Goal: Task Accomplishment & Management: Manage account settings

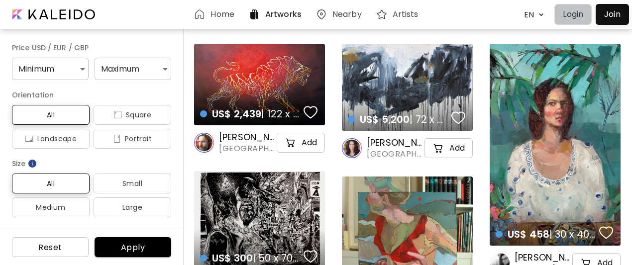
click at [570, 13] on p "Login" at bounding box center [572, 14] width 20 height 12
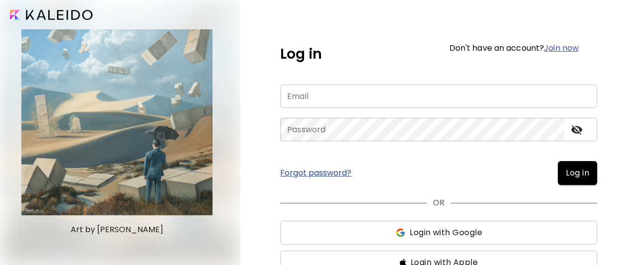
click at [327, 100] on input "email" at bounding box center [438, 96] width 317 height 23
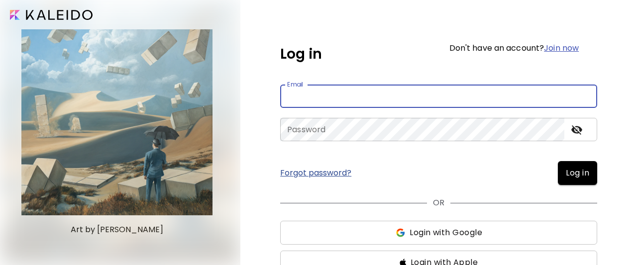
type input "**********"
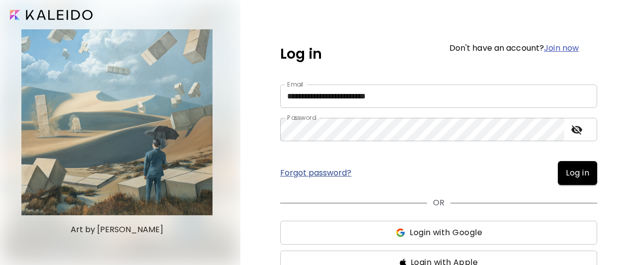
click at [578, 169] on span "Log in" at bounding box center [576, 173] width 23 height 12
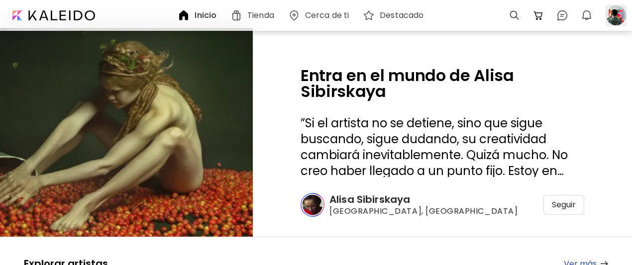
click at [613, 16] on div at bounding box center [616, 15] width 22 height 22
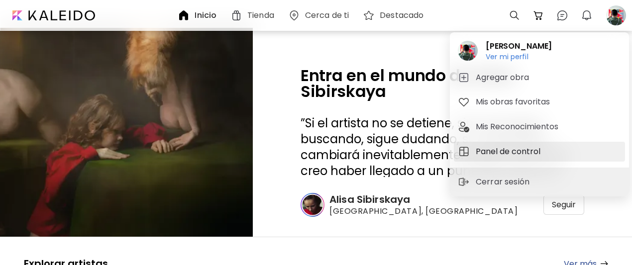
click at [499, 153] on h5 "Panel de control" at bounding box center [509, 152] width 68 height 12
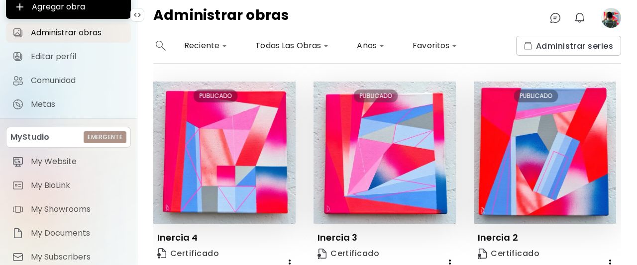
scroll to position [99, 0]
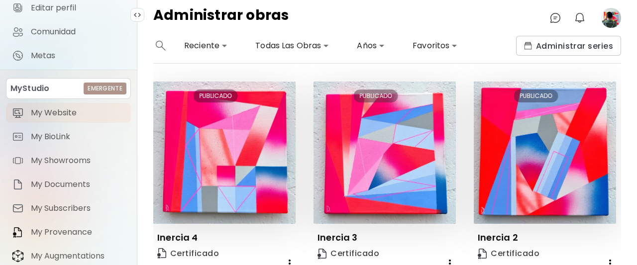
click at [53, 110] on span "My Website" at bounding box center [78, 113] width 94 height 10
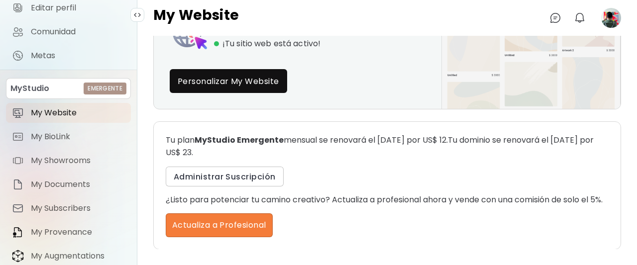
scroll to position [139, 0]
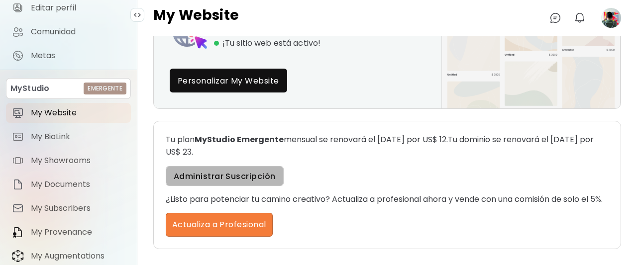
click at [218, 171] on span "Administrar Suscripción" at bounding box center [225, 176] width 102 height 10
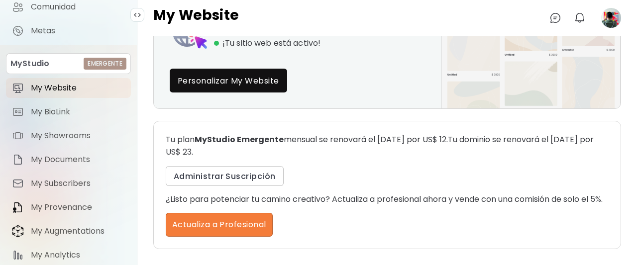
scroll to position [156, 0]
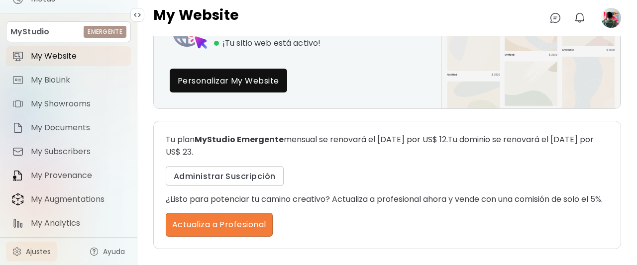
click at [44, 250] on span "Ajustes" at bounding box center [38, 252] width 25 height 10
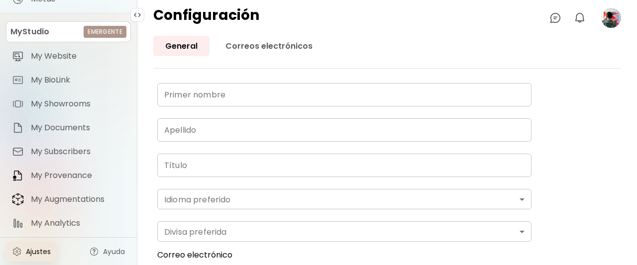
type input "******"
type input "*******"
type input "**********"
type input "*******"
type input "*"
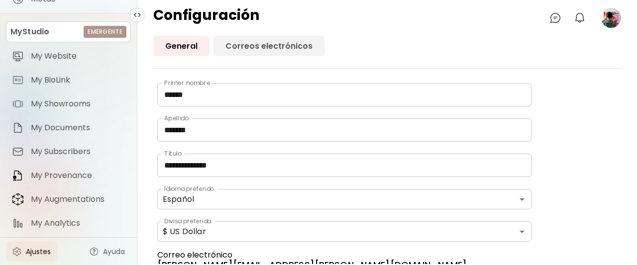
click at [252, 46] on link "Correos electrónicos" at bounding box center [268, 46] width 111 height 20
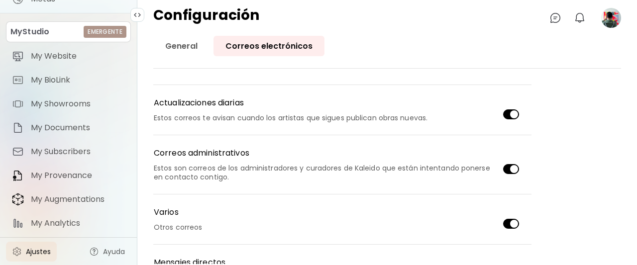
scroll to position [320, 0]
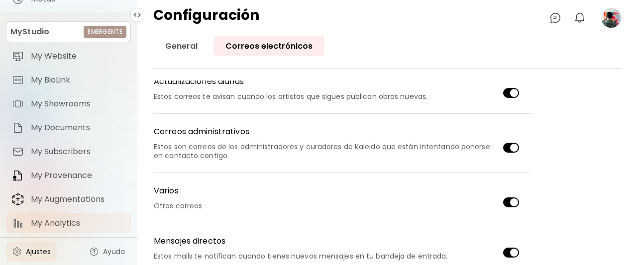
click at [61, 221] on span "My Analytics" at bounding box center [78, 223] width 94 height 10
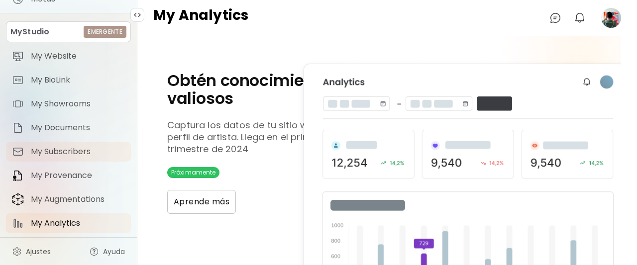
click at [56, 152] on span "My Subscribers" at bounding box center [78, 152] width 94 height 10
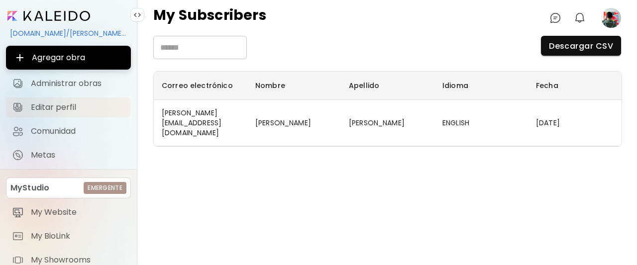
click at [52, 108] on span "Editar perfil" at bounding box center [78, 107] width 94 height 10
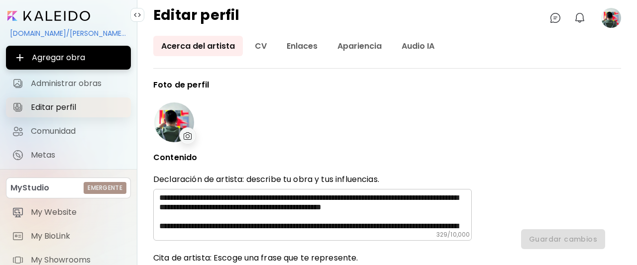
type input "******"
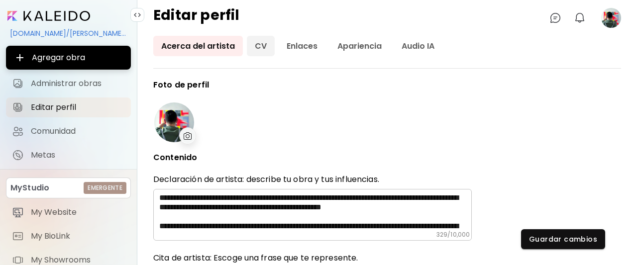
click at [255, 44] on link "CV" at bounding box center [261, 46] width 28 height 20
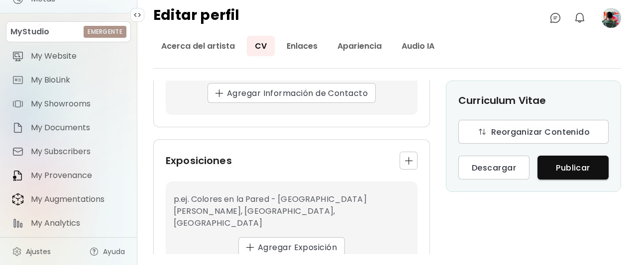
scroll to position [830, 0]
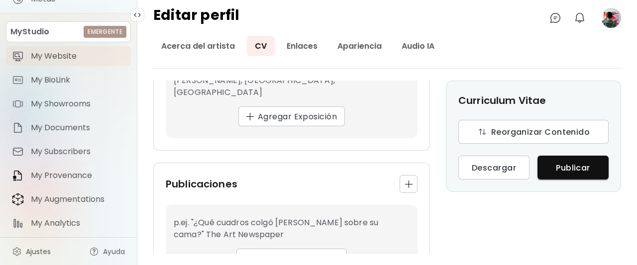
click at [46, 60] on span "My Website" at bounding box center [78, 56] width 94 height 10
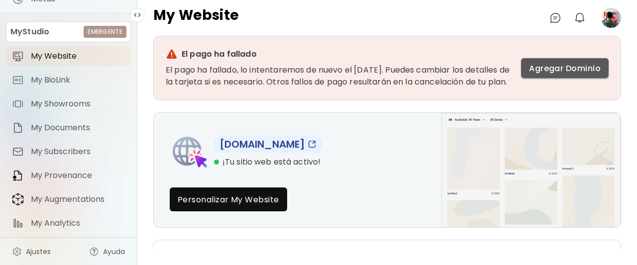
click at [542, 71] on span "Agregar Dominio" at bounding box center [565, 68] width 72 height 10
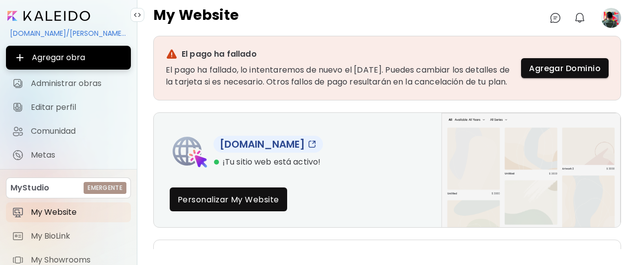
click at [608, 19] on image at bounding box center [611, 18] width 20 height 20
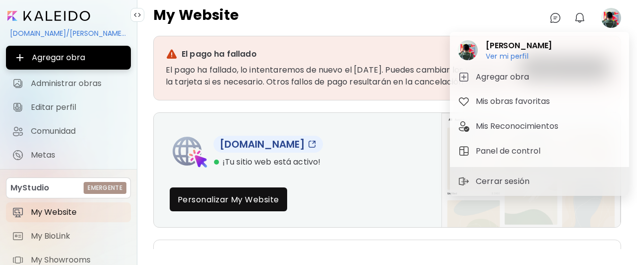
click at [399, 13] on div at bounding box center [318, 132] width 637 height 265
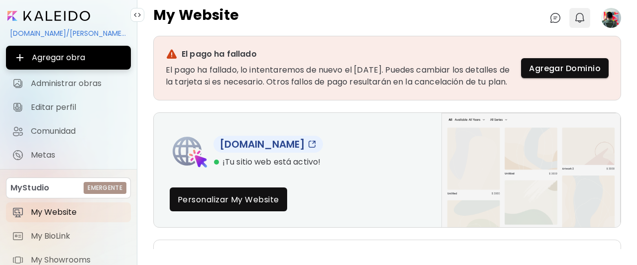
click at [578, 17] on img "button" at bounding box center [579, 18] width 12 height 12
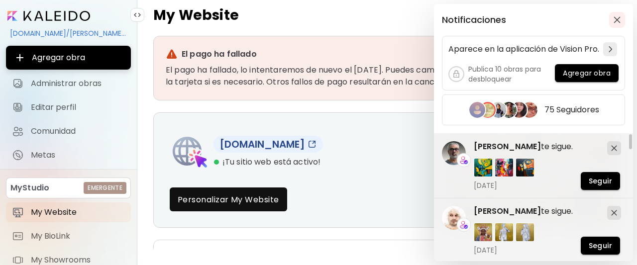
click at [617, 19] on img "button" at bounding box center [616, 19] width 7 height 7
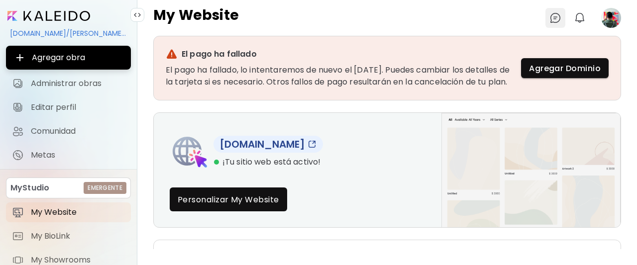
click at [550, 16] on img at bounding box center [555, 18] width 12 height 12
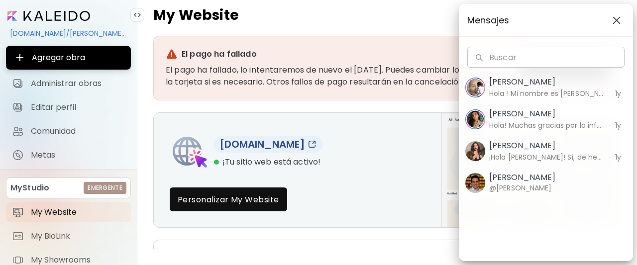
click at [614, 17] on img "button" at bounding box center [616, 20] width 8 height 8
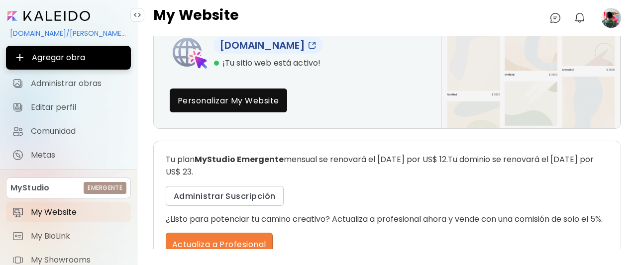
scroll to position [99, 0]
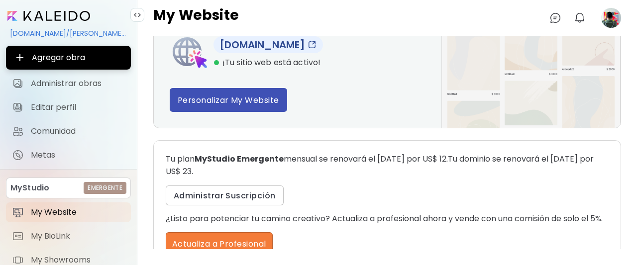
click at [258, 105] on span "Personalizar My Website" at bounding box center [228, 100] width 101 height 10
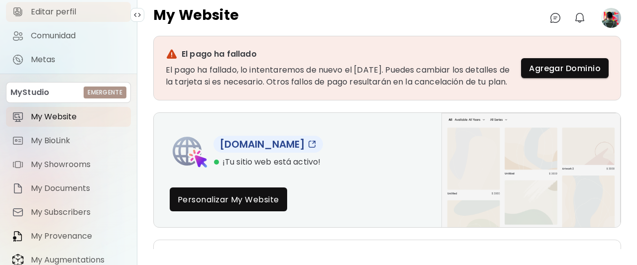
scroll to position [156, 0]
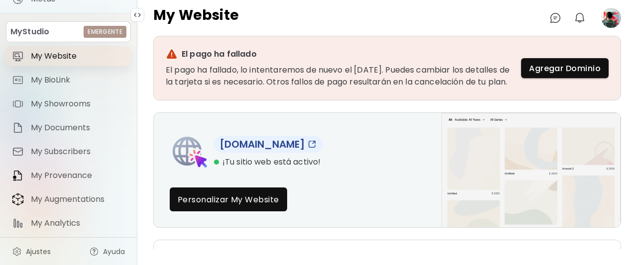
click at [46, 53] on span "My Website" at bounding box center [78, 56] width 94 height 10
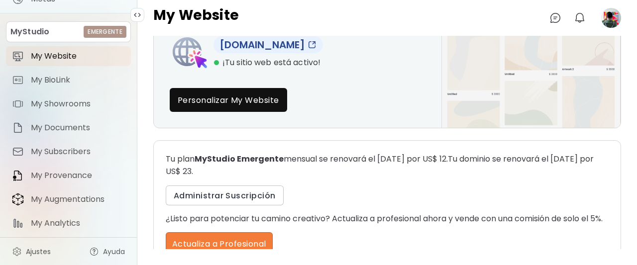
scroll to position [139, 0]
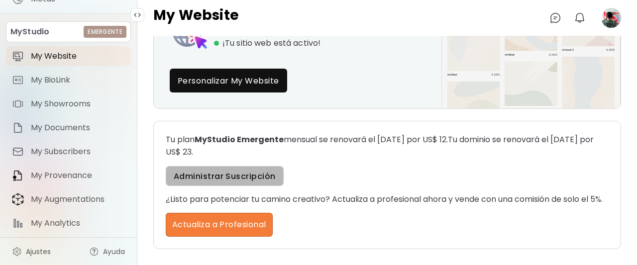
click at [232, 171] on span "Administrar Suscripción" at bounding box center [225, 176] width 102 height 10
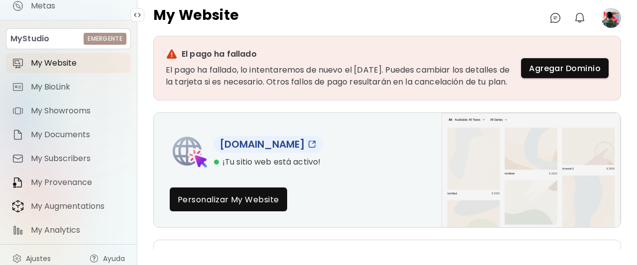
scroll to position [156, 0]
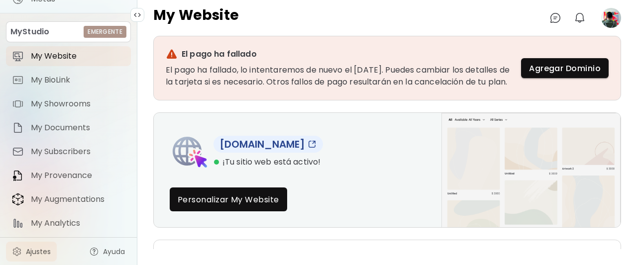
click at [31, 252] on span "Ajustes" at bounding box center [38, 252] width 25 height 10
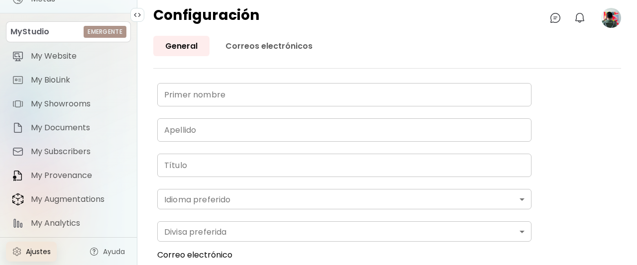
type input "******"
type input "*******"
type input "**********"
type input "*******"
type input "*"
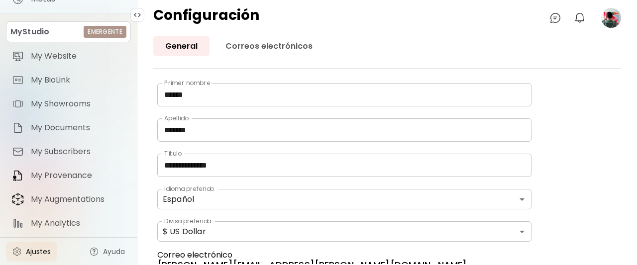
click at [613, 20] on image at bounding box center [611, 18] width 20 height 20
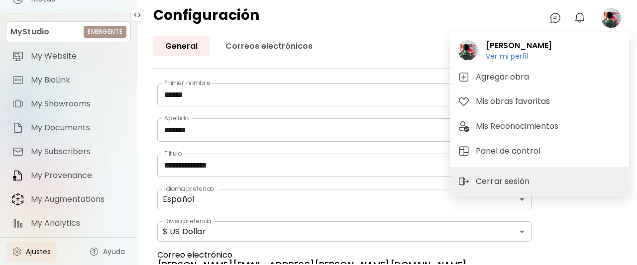
click at [405, 31] on div at bounding box center [318, 132] width 637 height 265
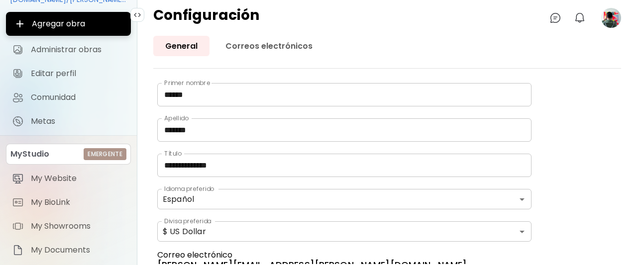
scroll to position [50, 0]
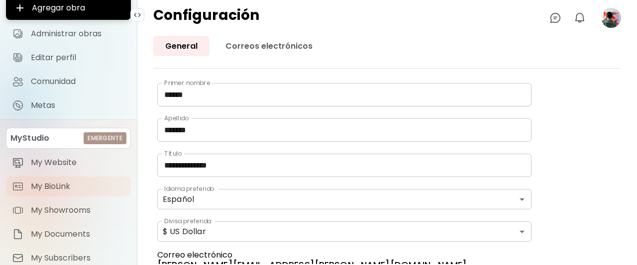
click at [55, 186] on span "My BioLink" at bounding box center [78, 187] width 94 height 10
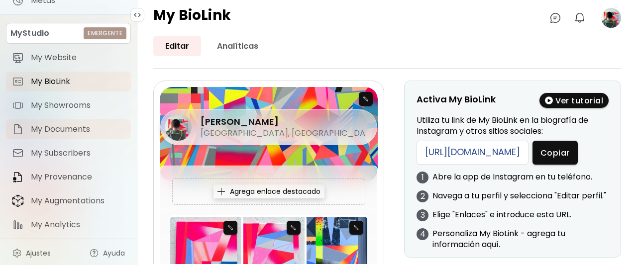
scroll to position [156, 0]
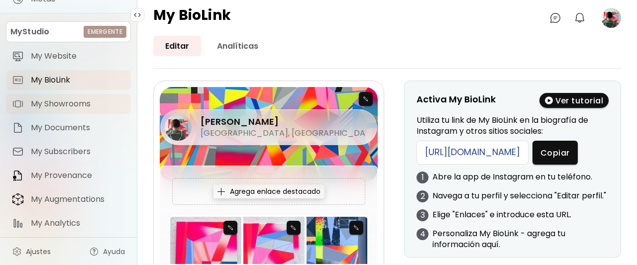
click at [48, 104] on span "My Showrooms" at bounding box center [78, 104] width 94 height 10
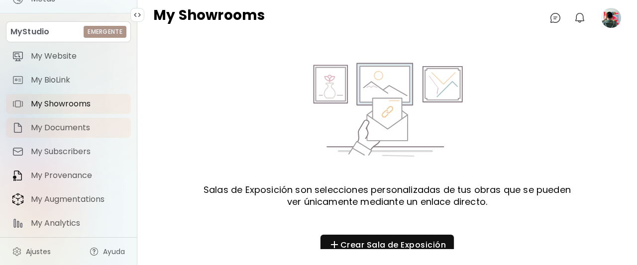
click at [49, 132] on span "My Documents" at bounding box center [78, 128] width 94 height 10
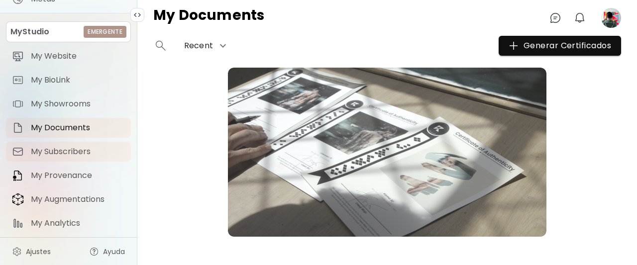
click at [53, 156] on span "My Subscribers" at bounding box center [78, 152] width 94 height 10
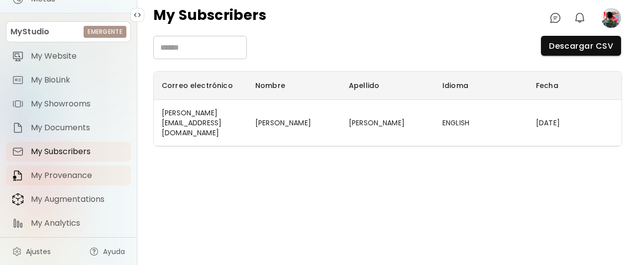
click at [58, 181] on link "My Provenance" at bounding box center [68, 176] width 125 height 20
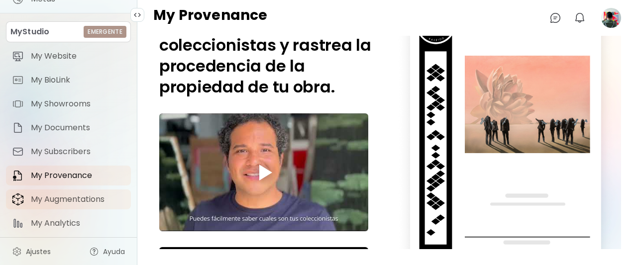
click at [50, 198] on span "My Augmentations" at bounding box center [78, 199] width 94 height 10
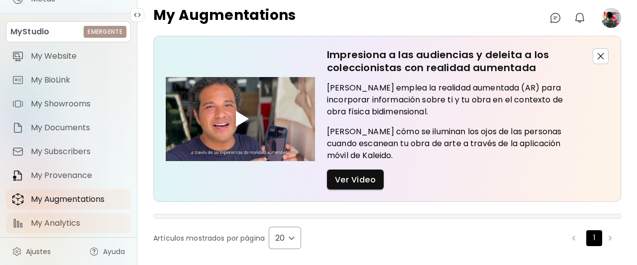
click at [51, 224] on span "My Analytics" at bounding box center [78, 223] width 94 height 10
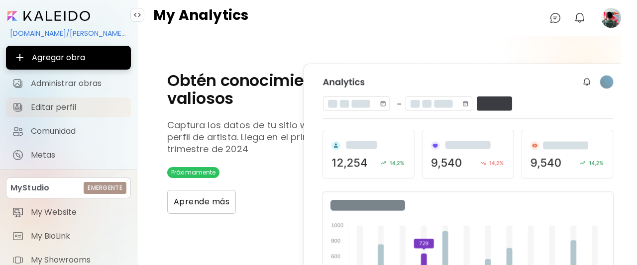
click at [66, 108] on span "Editar perfil" at bounding box center [78, 107] width 94 height 10
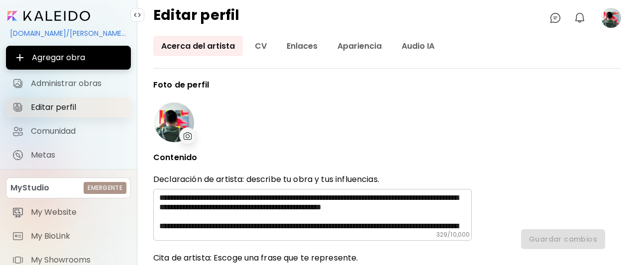
type input "******"
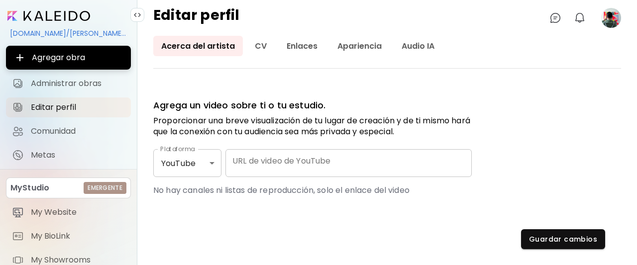
scroll to position [523, 0]
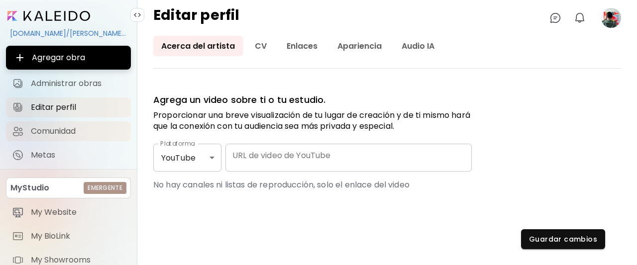
click at [53, 136] on span "Comunidad" at bounding box center [78, 131] width 94 height 10
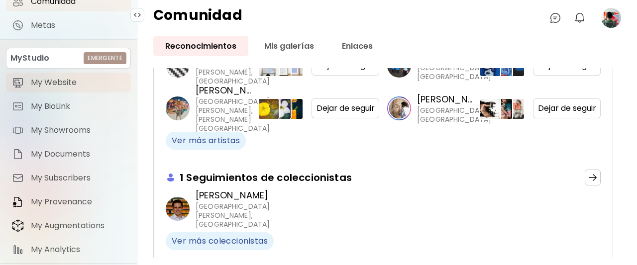
scroll to position [156, 0]
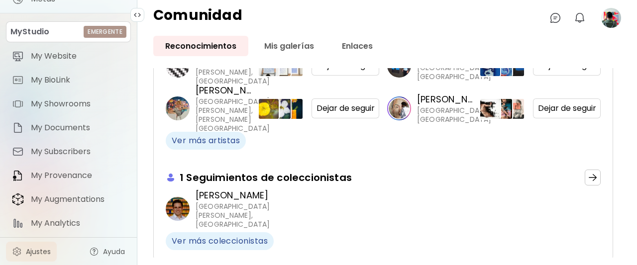
click at [51, 253] on link "Ajustes" at bounding box center [31, 252] width 51 height 20
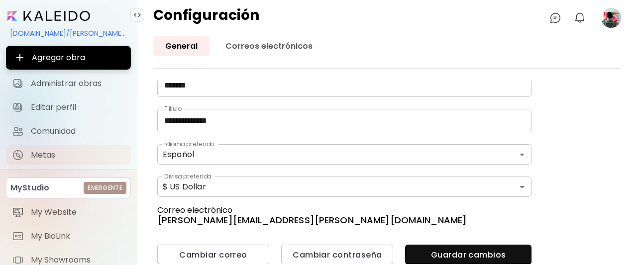
scroll to position [149, 0]
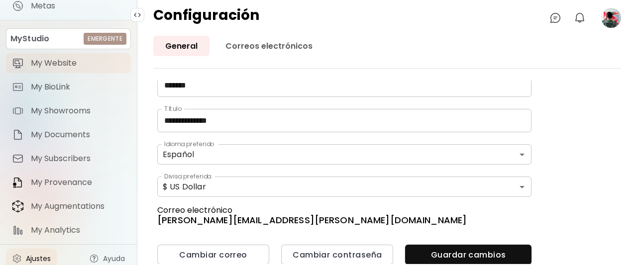
click at [56, 64] on span "My Website" at bounding box center [78, 63] width 94 height 10
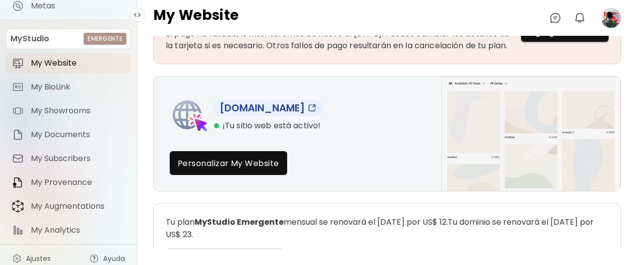
scroll to position [50, 0]
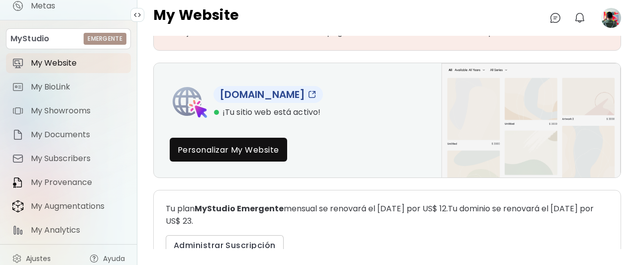
click at [322, 118] on div "¡Tu sitio web está activo!" at bounding box center [267, 112] width 109 height 11
click at [309, 102] on link "www.danilocedilloart.com" at bounding box center [267, 94] width 109 height 17
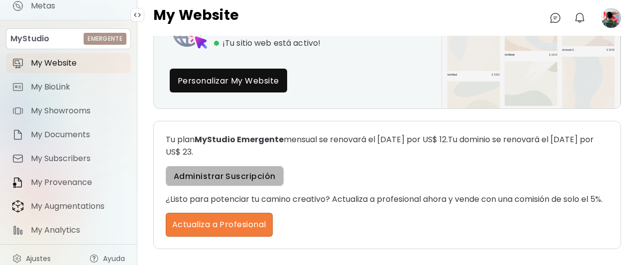
click at [243, 171] on span "Administrar Suscripción" at bounding box center [225, 176] width 102 height 10
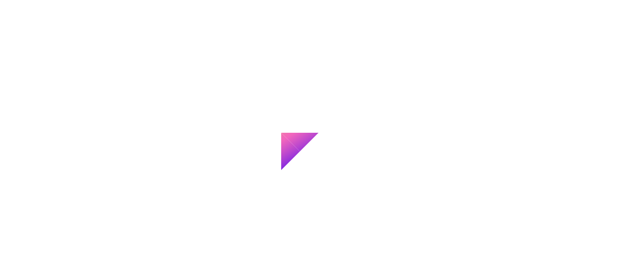
type input "******"
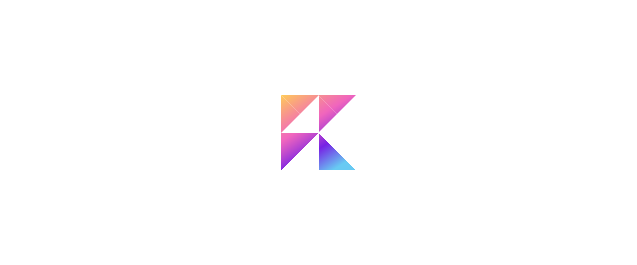
type input "*******"
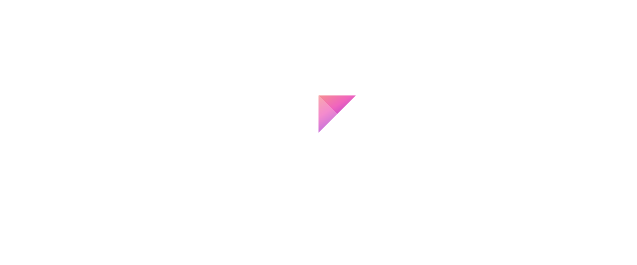
type input "**********"
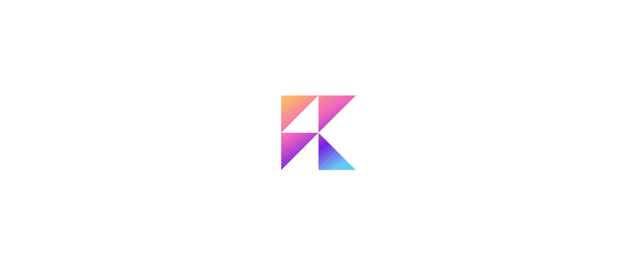
type input "*******"
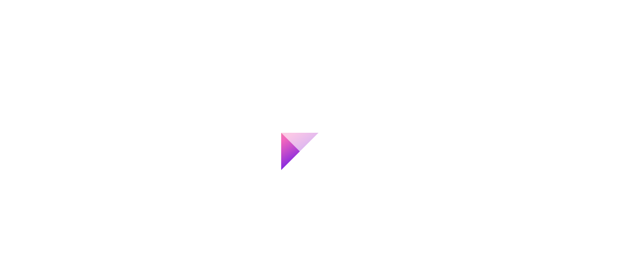
type input "*"
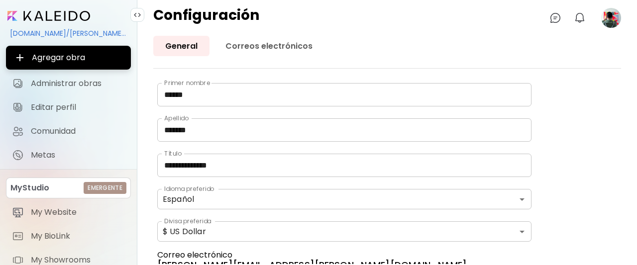
click at [607, 23] on image at bounding box center [611, 18] width 20 height 20
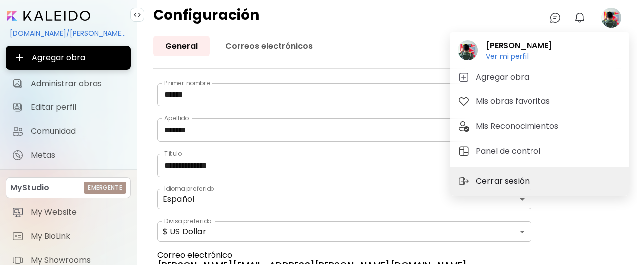
click at [499, 185] on p "Cerrar sesión" at bounding box center [503, 182] width 57 height 12
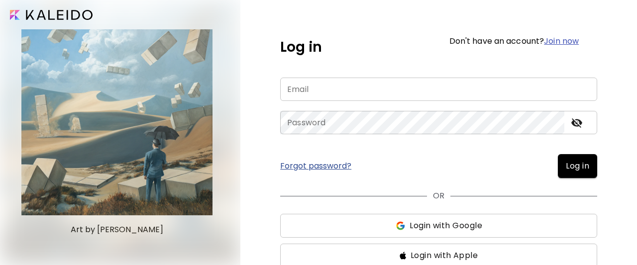
scroll to position [9, 0]
